Goal: Navigation & Orientation: Find specific page/section

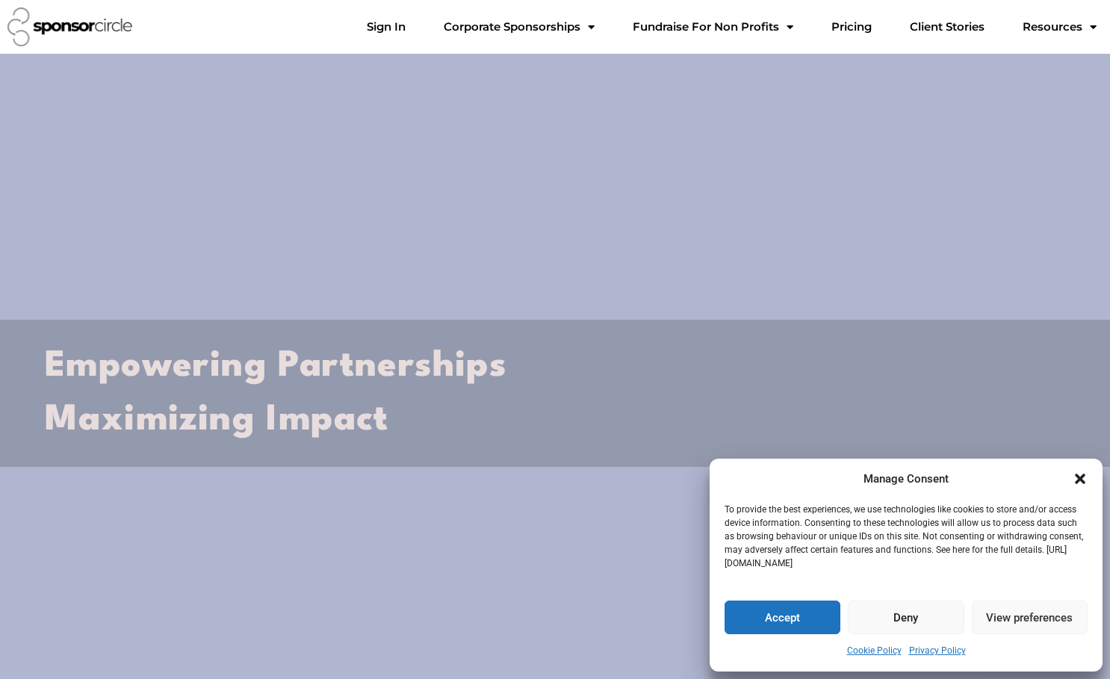
click at [1077, 480] on icon "Close dialogue" at bounding box center [1080, 479] width 15 height 15
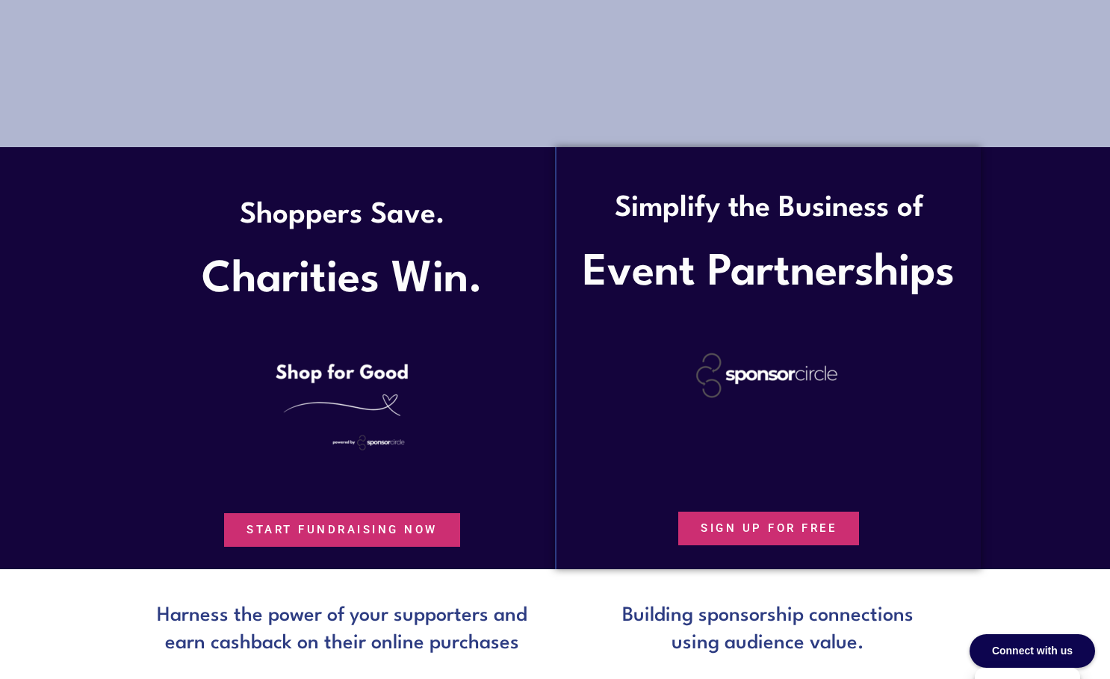
scroll to position [747, 0]
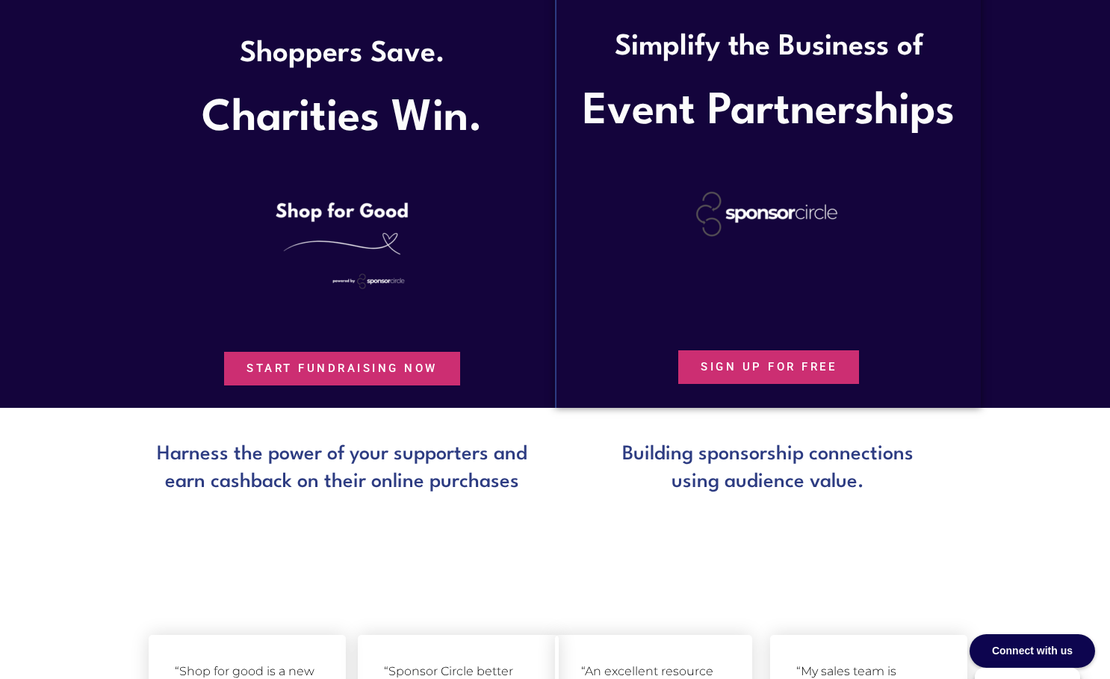
click at [401, 515] on section at bounding box center [555, 529] width 1110 height 38
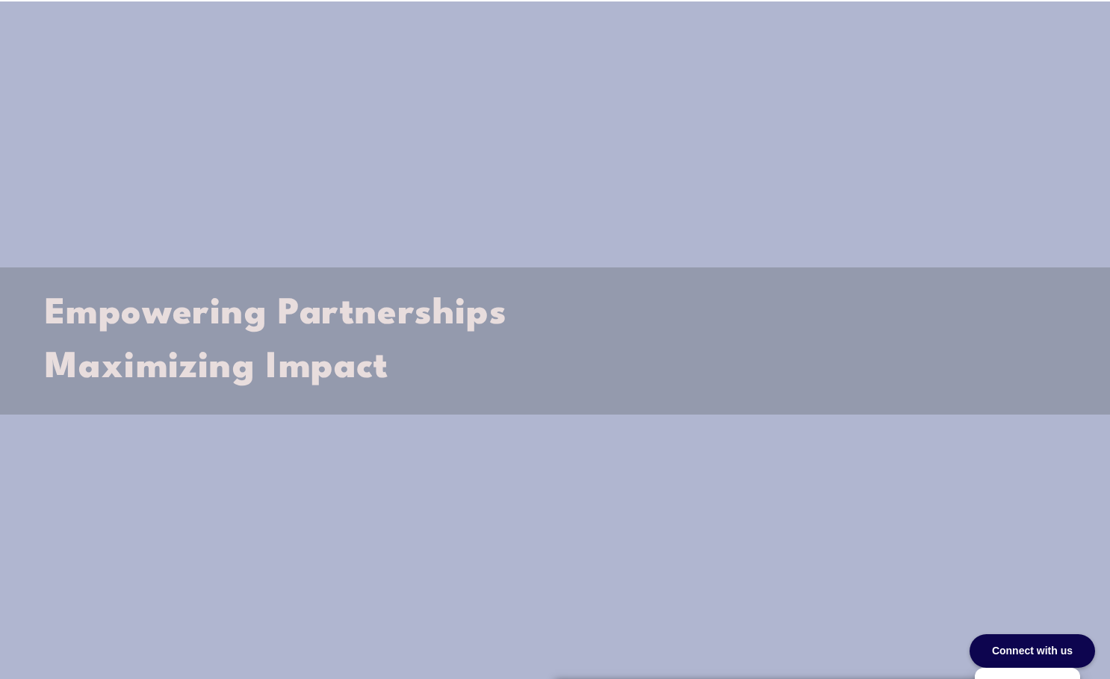
scroll to position [0, 0]
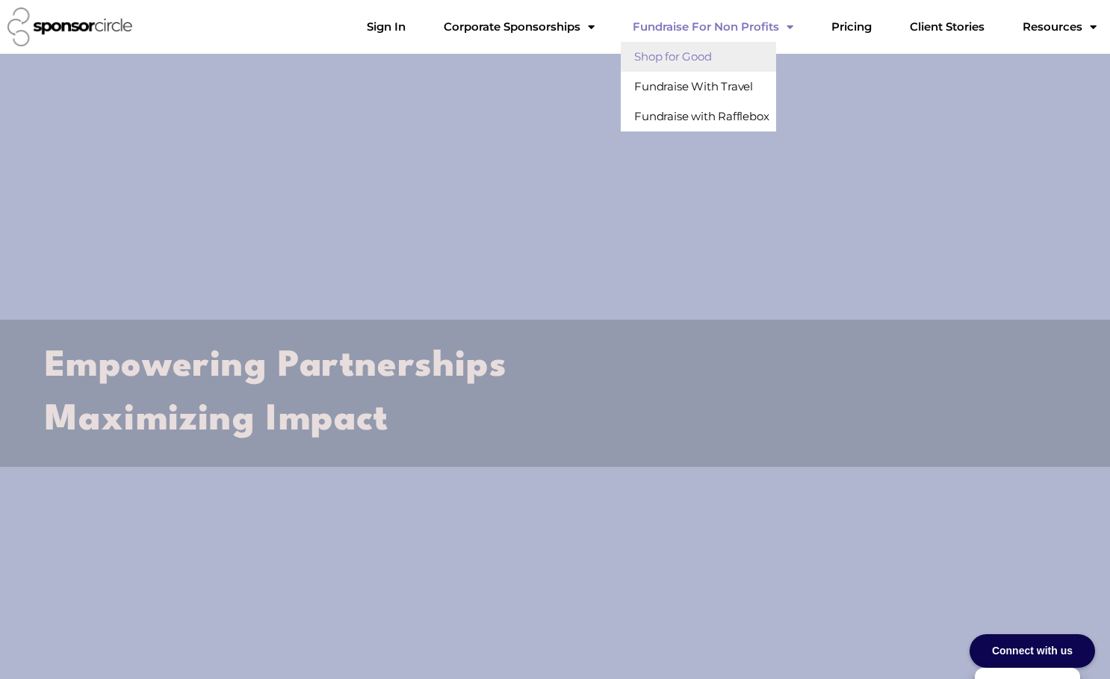
click at [724, 49] on link "Shop for Good" at bounding box center [698, 57] width 155 height 30
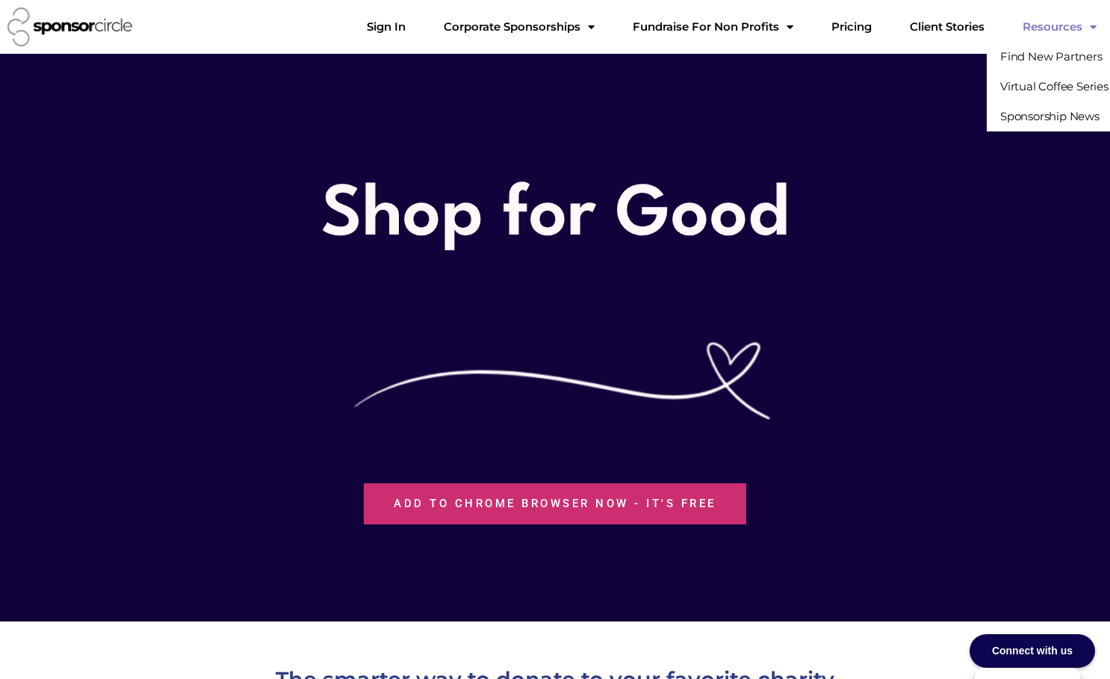
click at [1037, 25] on link "Resources" at bounding box center [1060, 27] width 98 height 30
